Goal: Task Accomplishment & Management: Understand process/instructions

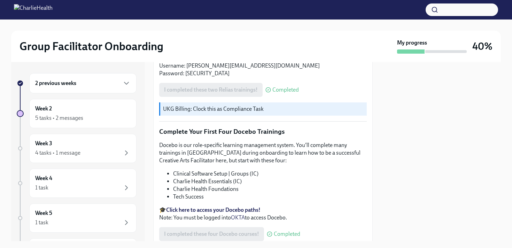
scroll to position [923, 0]
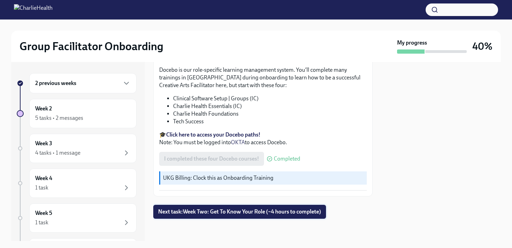
click at [237, 210] on span "Next task : Week Two: Get To Know Your Role (~4 hours to complete)" at bounding box center [239, 211] width 163 height 7
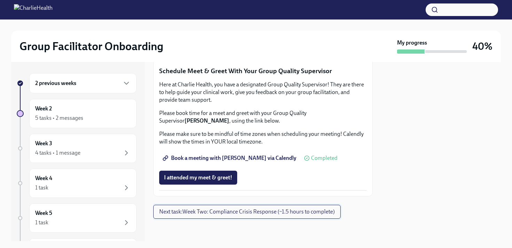
scroll to position [706, 0]
click at [232, 215] on span "Next task : Week Two: Compliance Crisis Response (~1.5 hours to complete)" at bounding box center [247, 211] width 176 height 7
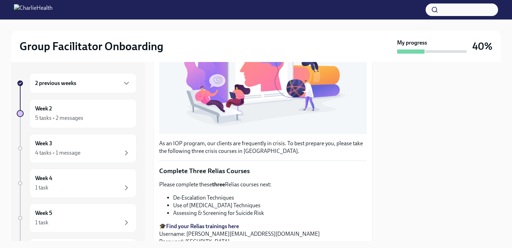
scroll to position [235, 0]
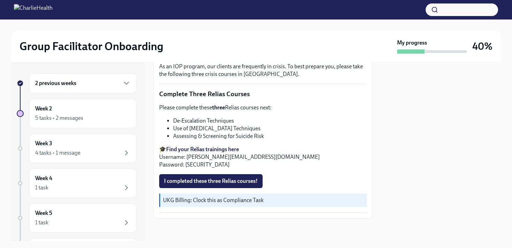
click at [195, 148] on strong "Find your Relias trainings here" at bounding box center [202, 149] width 73 height 7
click at [115, 150] on div "4 tasks • 1 message" at bounding box center [82, 153] width 95 height 8
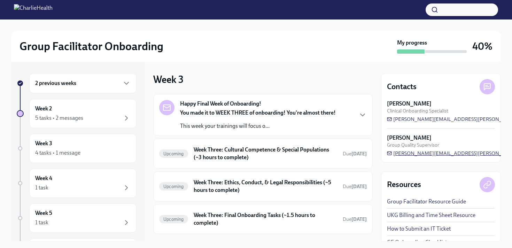
scroll to position [11, 0]
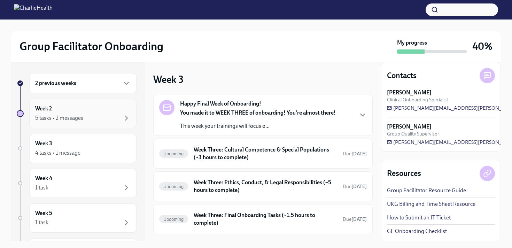
click at [110, 118] on div "5 tasks • 2 messages" at bounding box center [82, 118] width 95 height 8
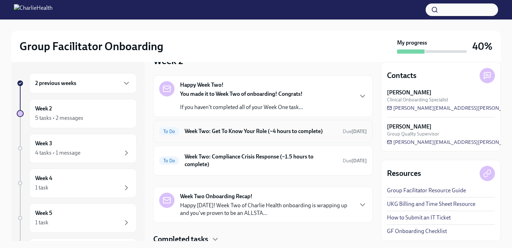
scroll to position [8, 0]
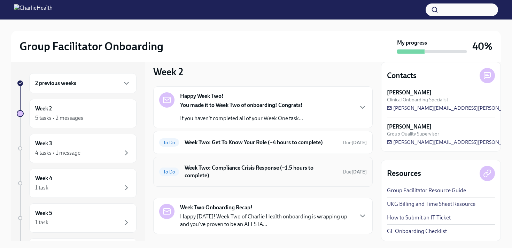
click at [229, 164] on h6 "Week Two: Compliance Crisis Response (~1.5 hours to complete)" at bounding box center [261, 171] width 153 height 15
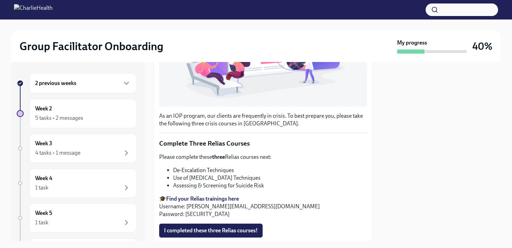
scroll to position [235, 0]
